Goal: Browse casually

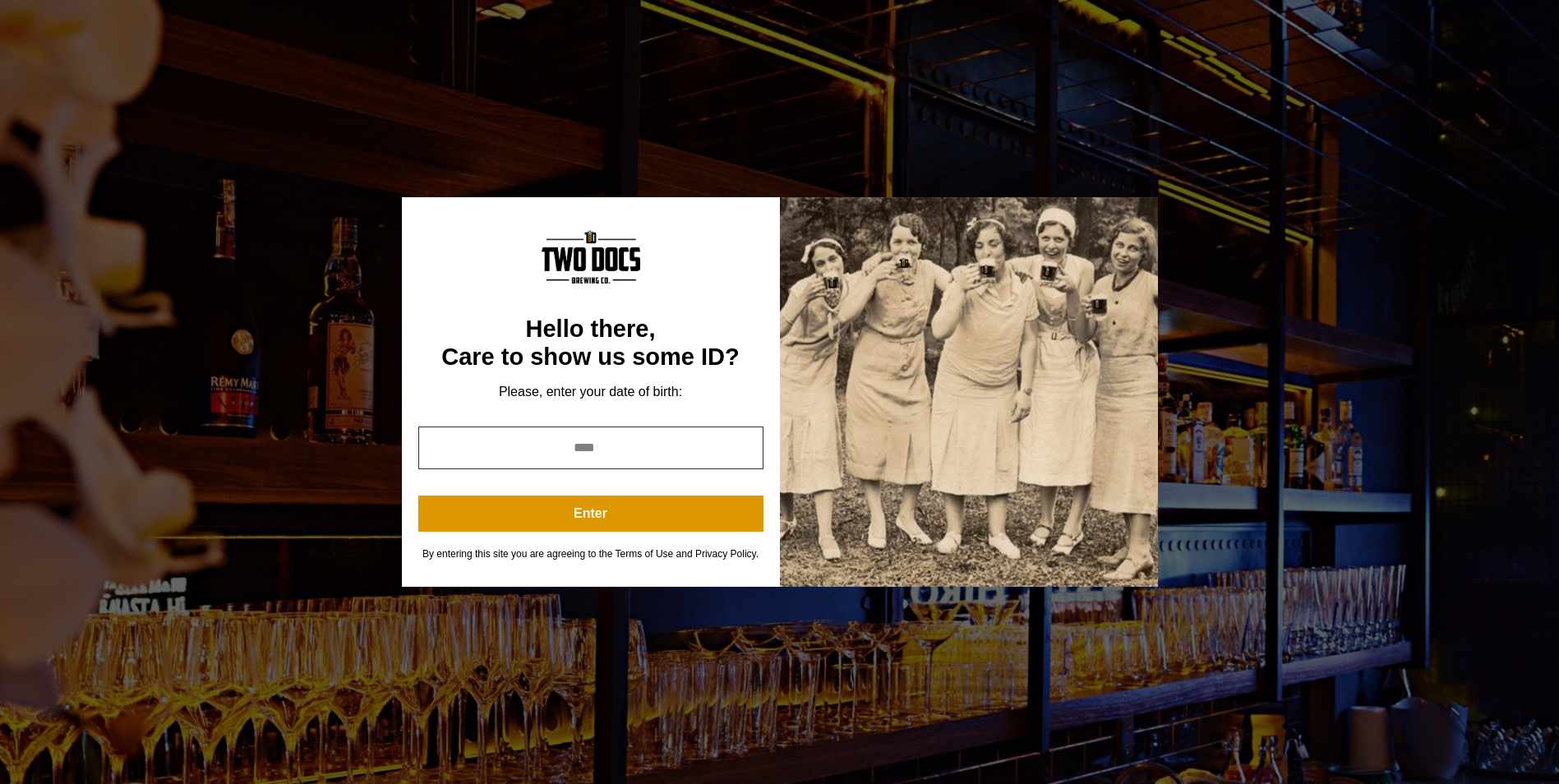
click at [442, 447] on input "year" at bounding box center [591, 447] width 345 height 42
type input "*"
type input "****"
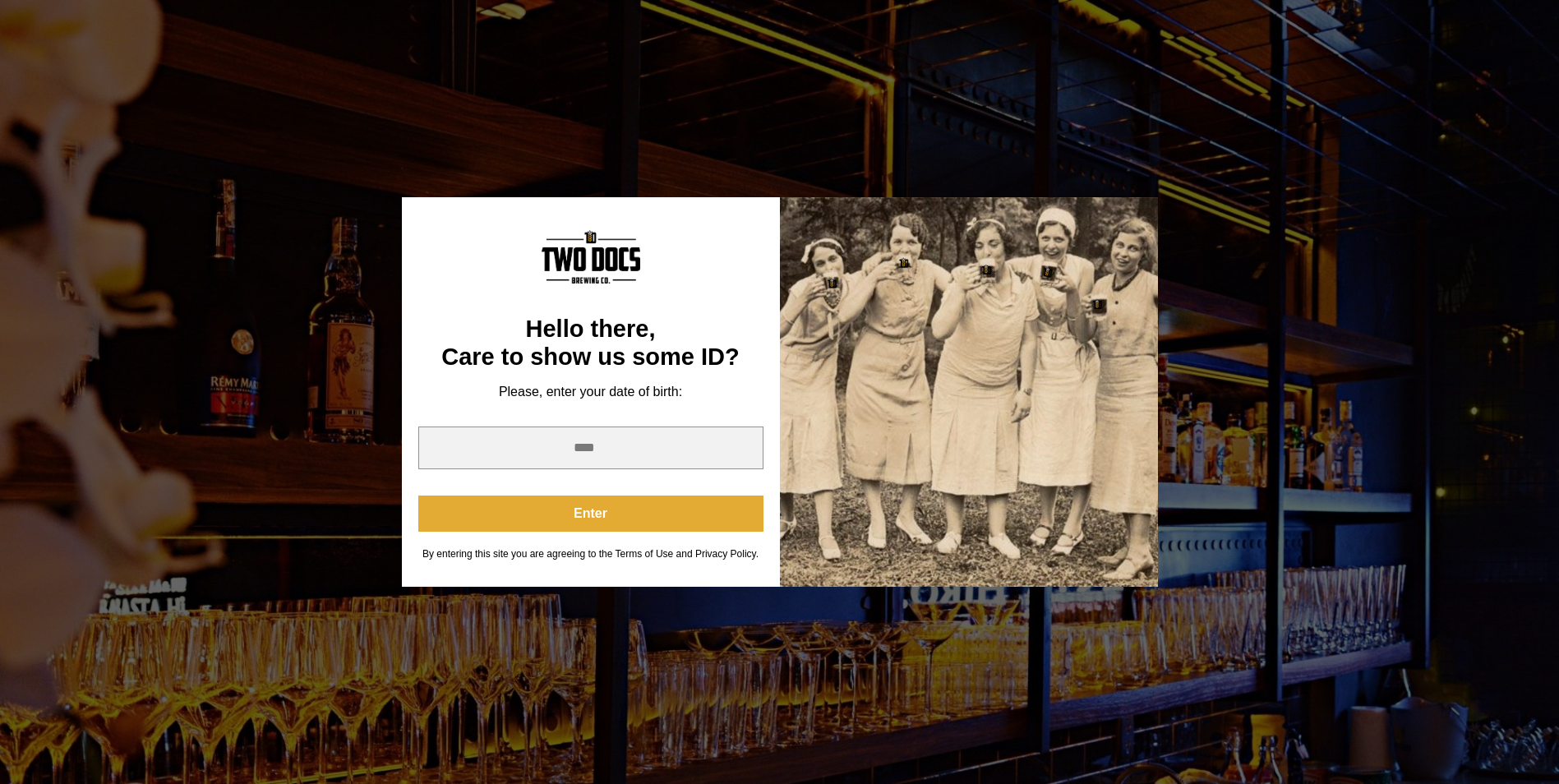
click at [588, 513] on button "Enter" at bounding box center [591, 513] width 345 height 36
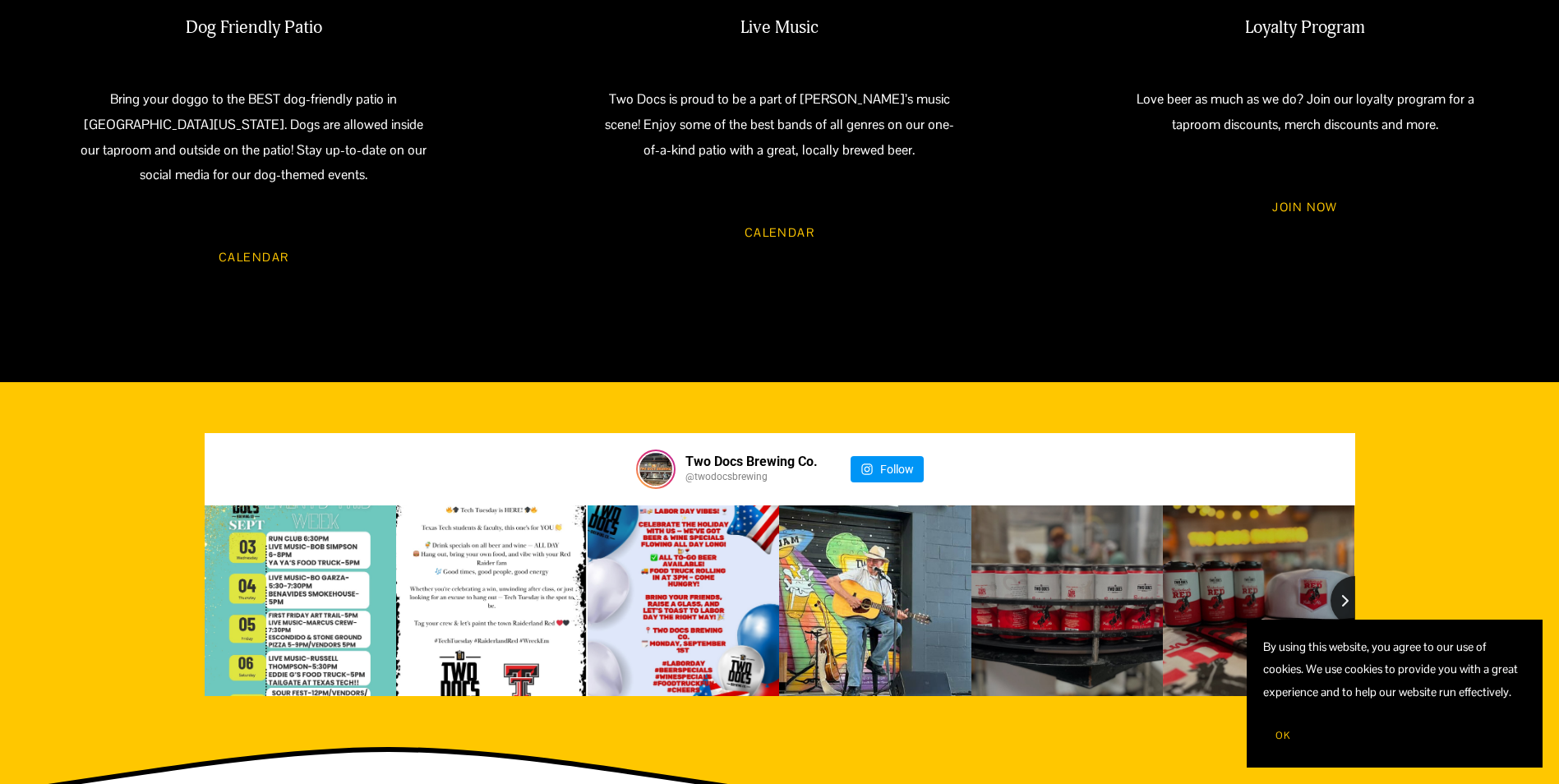
scroll to position [1889, 0]
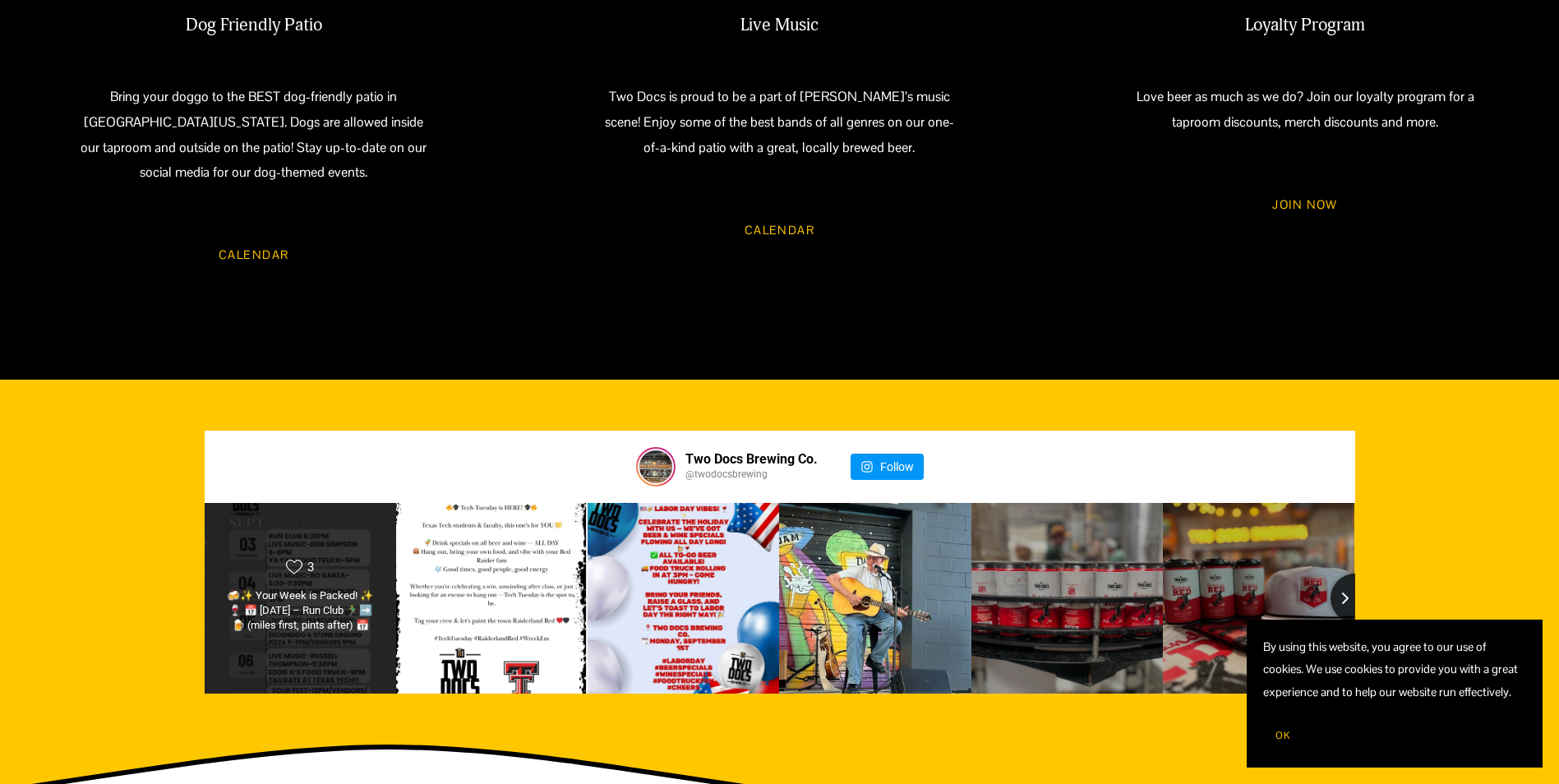
click at [369, 504] on div "Likes Count 3 🍻✨ Your Week is Packed! ✨🍷 📅 Wednesday – Run Club 🏃‍♂️➡️🍺 (miles …" at bounding box center [300, 597] width 193 height 192
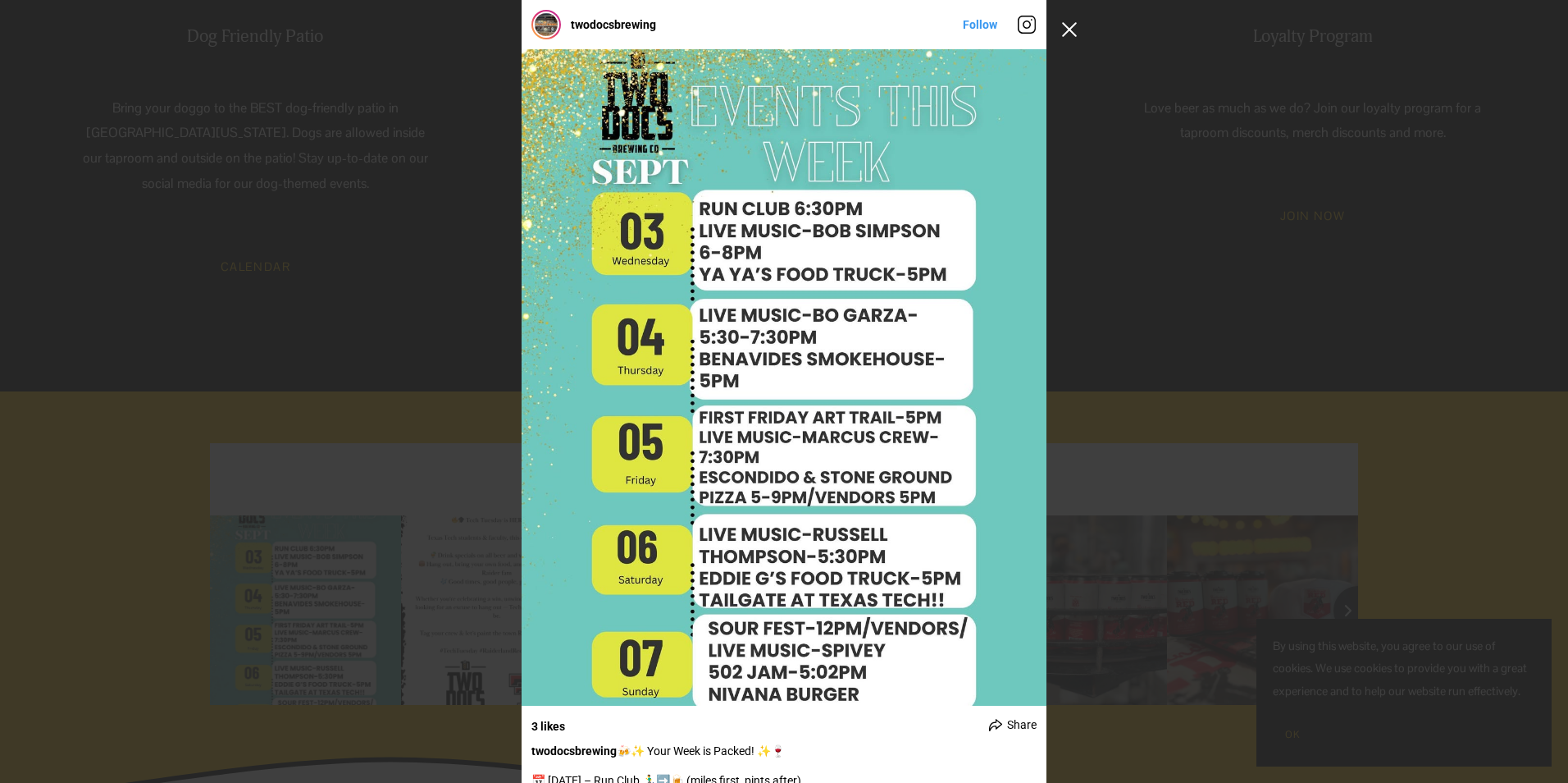
click at [1067, 33] on button "Close Instagram Feed Popup" at bounding box center [1069, 29] width 26 height 26
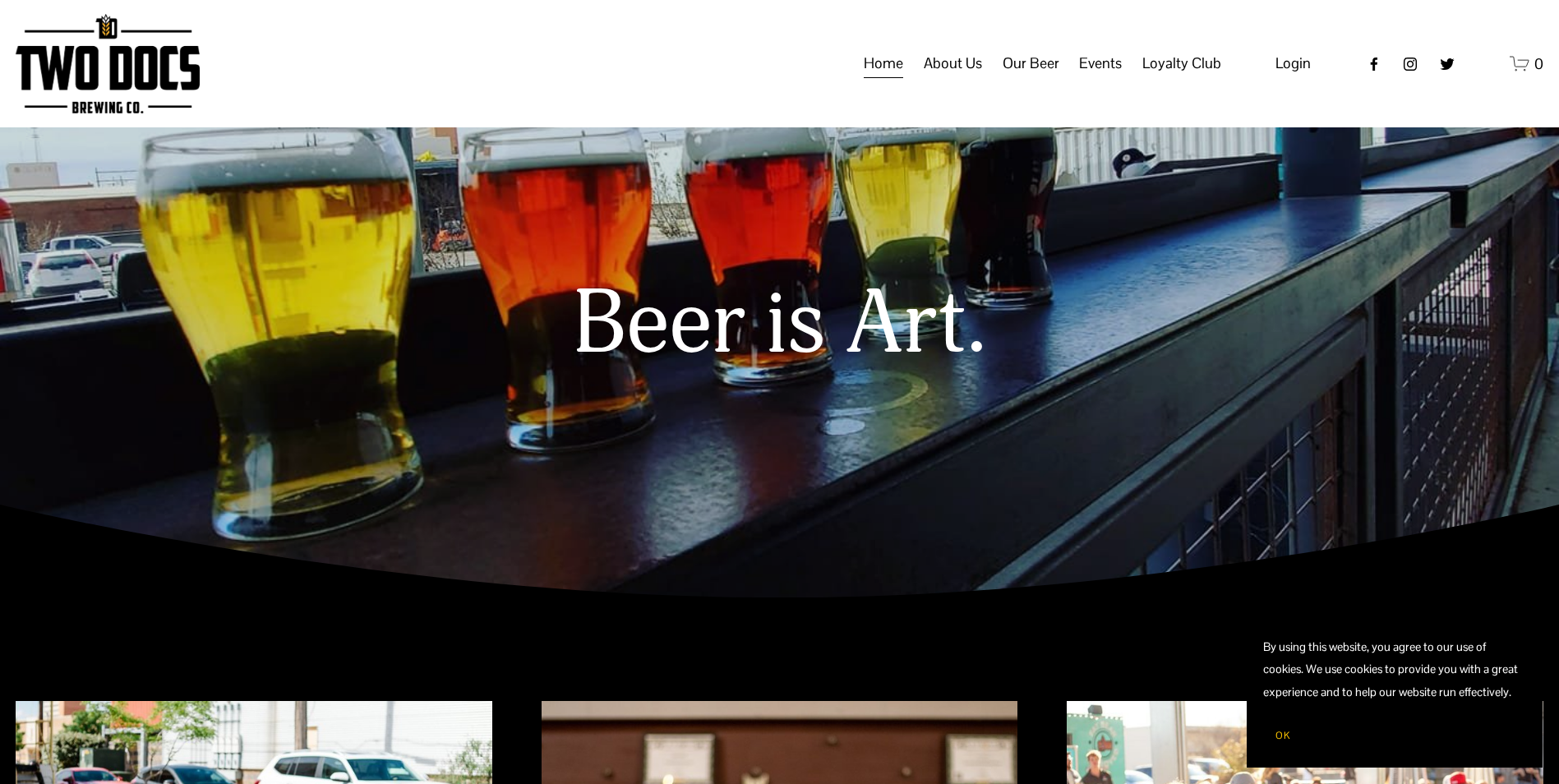
scroll to position [0, 0]
